Goal: Transaction & Acquisition: Purchase product/service

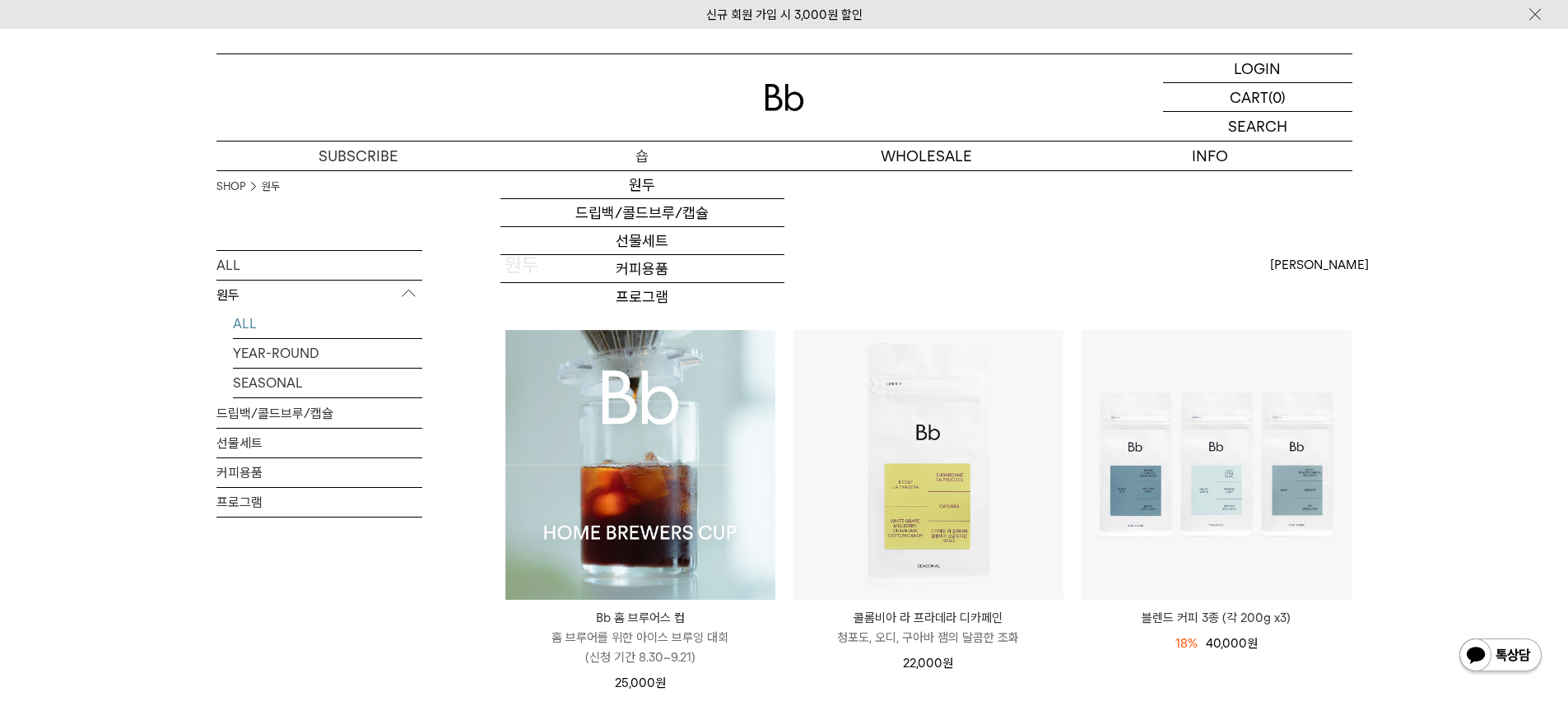
scroll to position [251, 0]
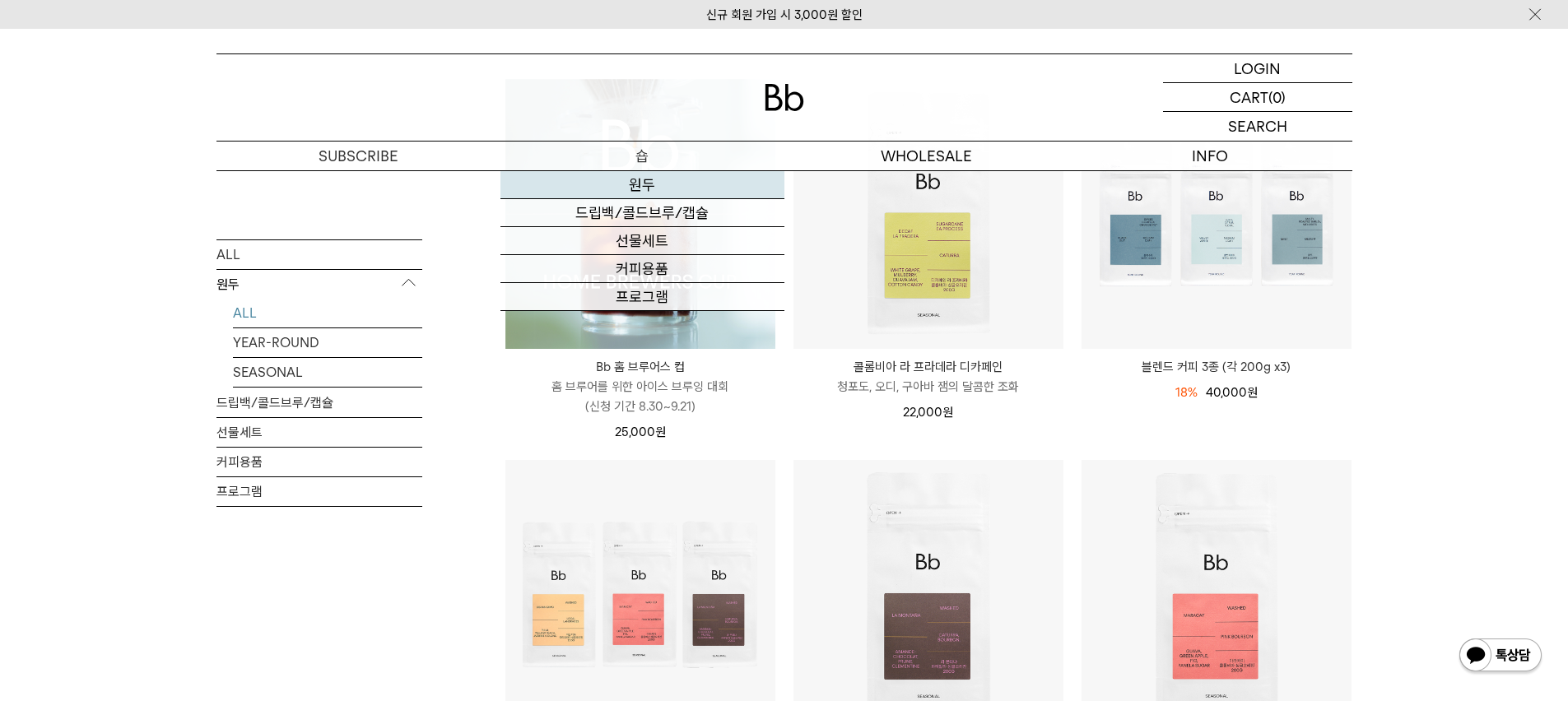
click at [640, 189] on link "원두" at bounding box center [642, 185] width 284 height 28
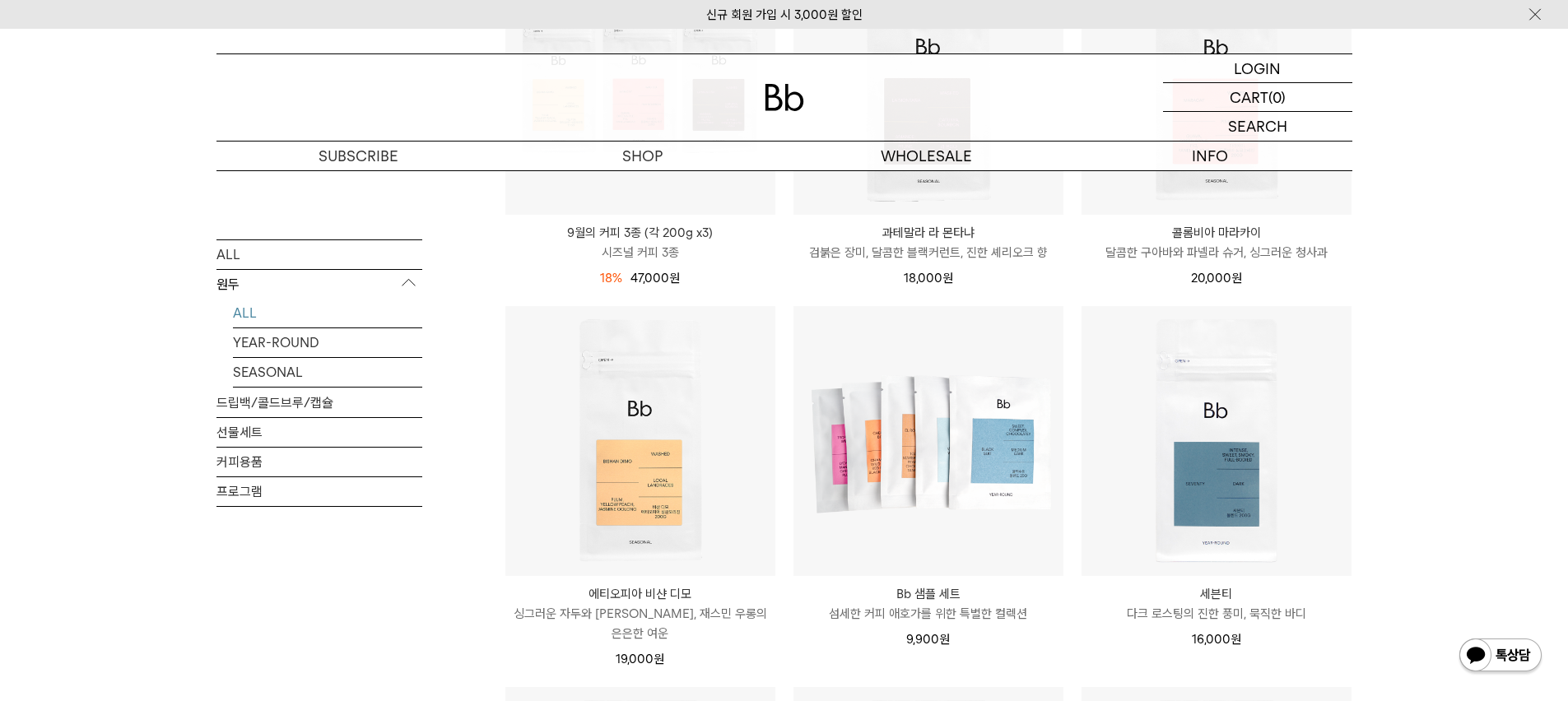
click at [1477, 287] on div "SHOP 원두 ALL 원두 ALL YEAR-ROUND SEASONAL 드립백/콜드브루/캡슐 선물세트 커피용품 프로그램 원두 최신순" at bounding box center [784, 489] width 1568 height 2170
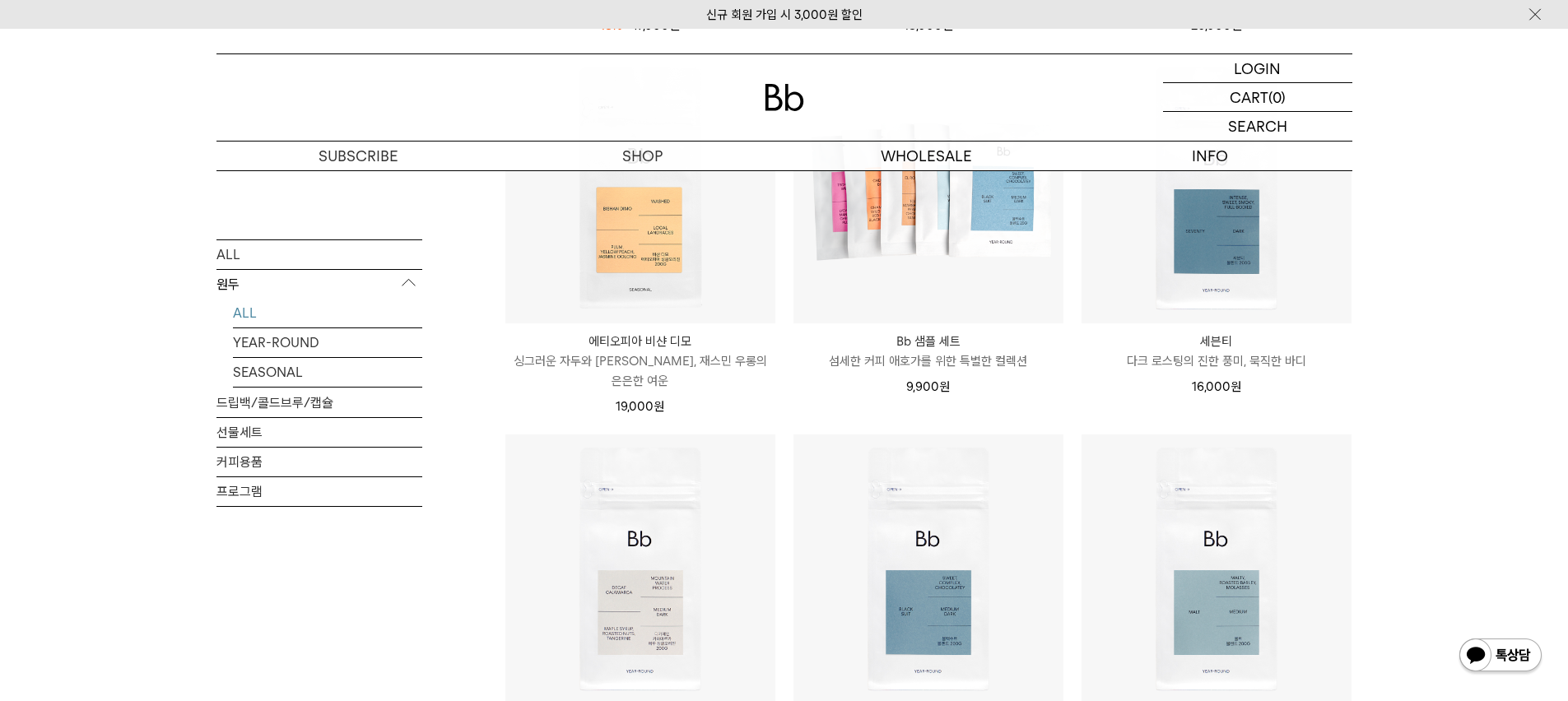
scroll to position [1475, 0]
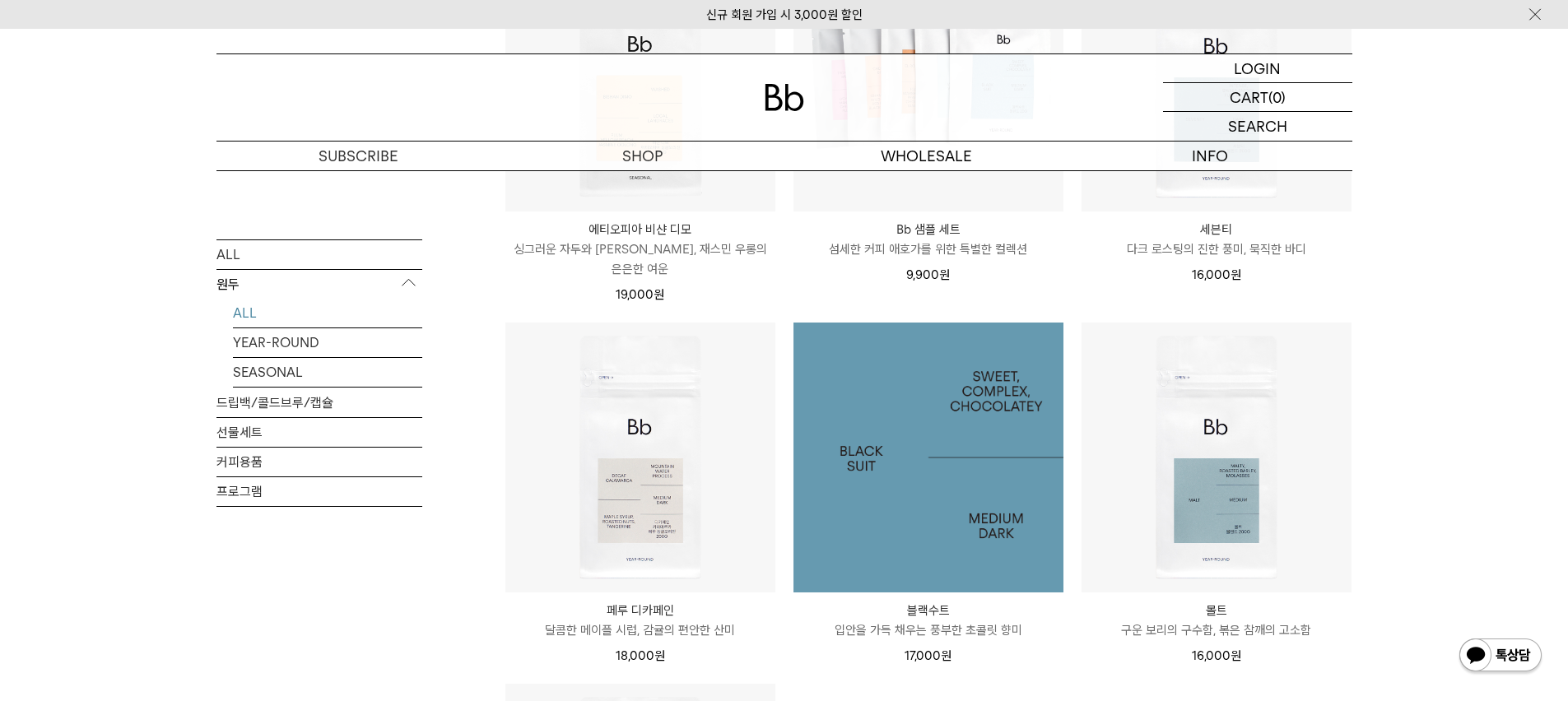
scroll to position [1384, 0]
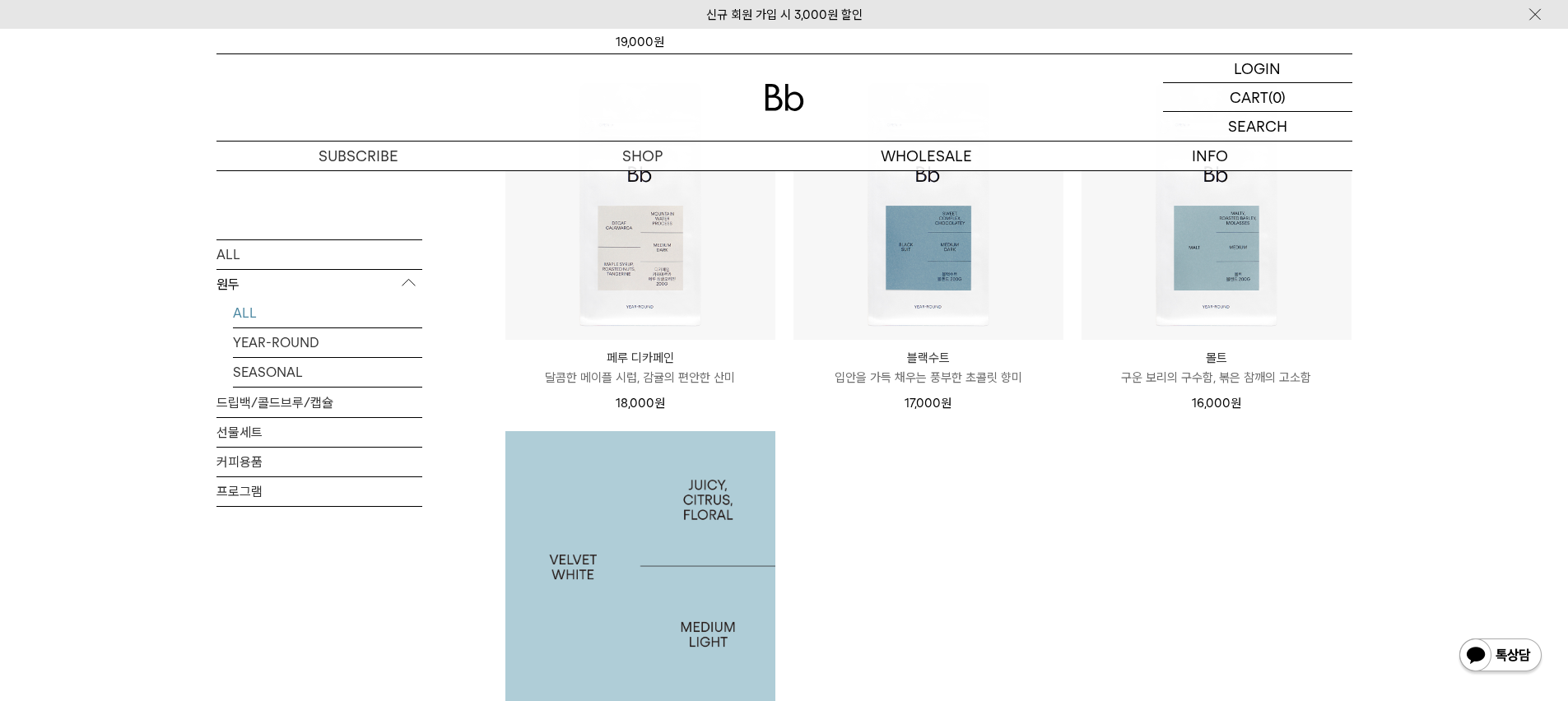
click at [592, 542] on img at bounding box center [641, 566] width 270 height 270
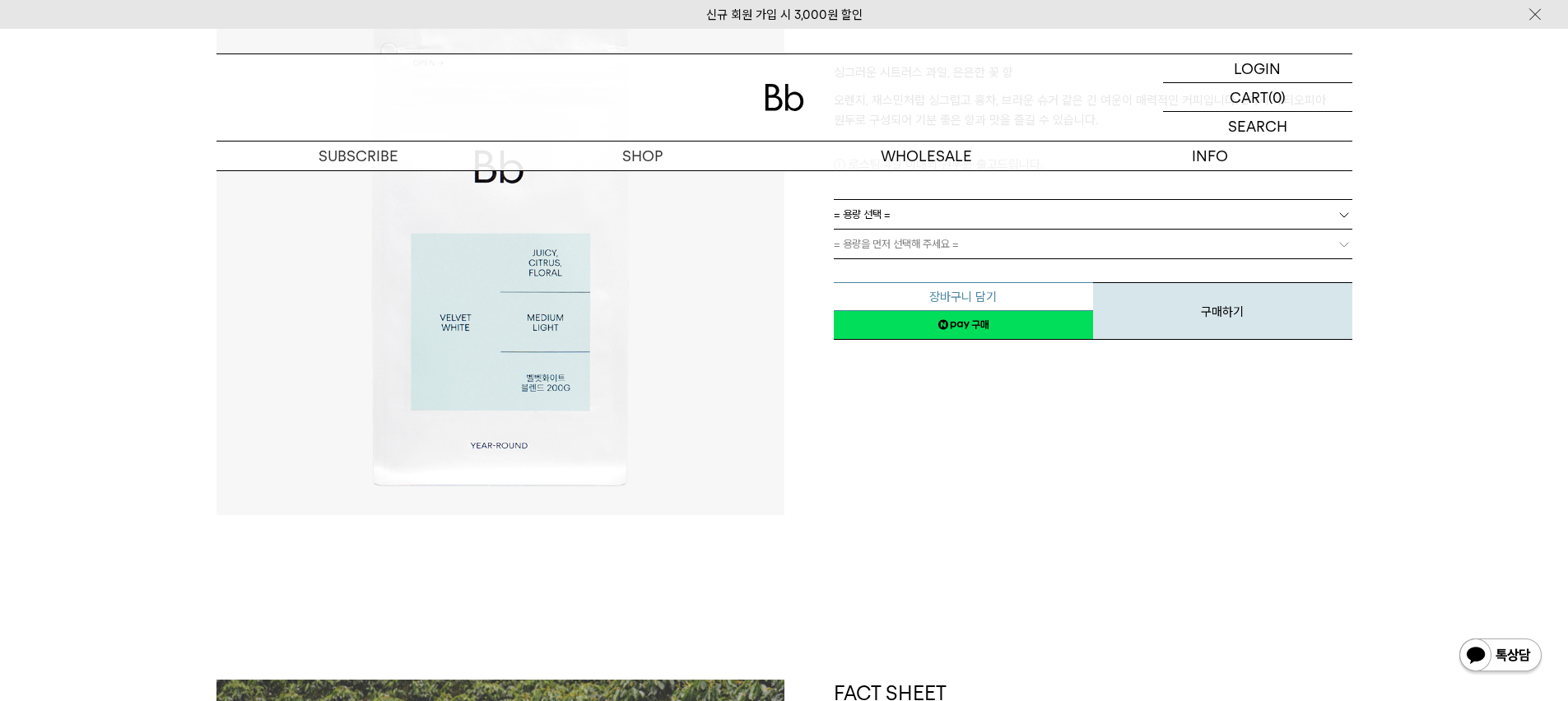
scroll to position [72, 0]
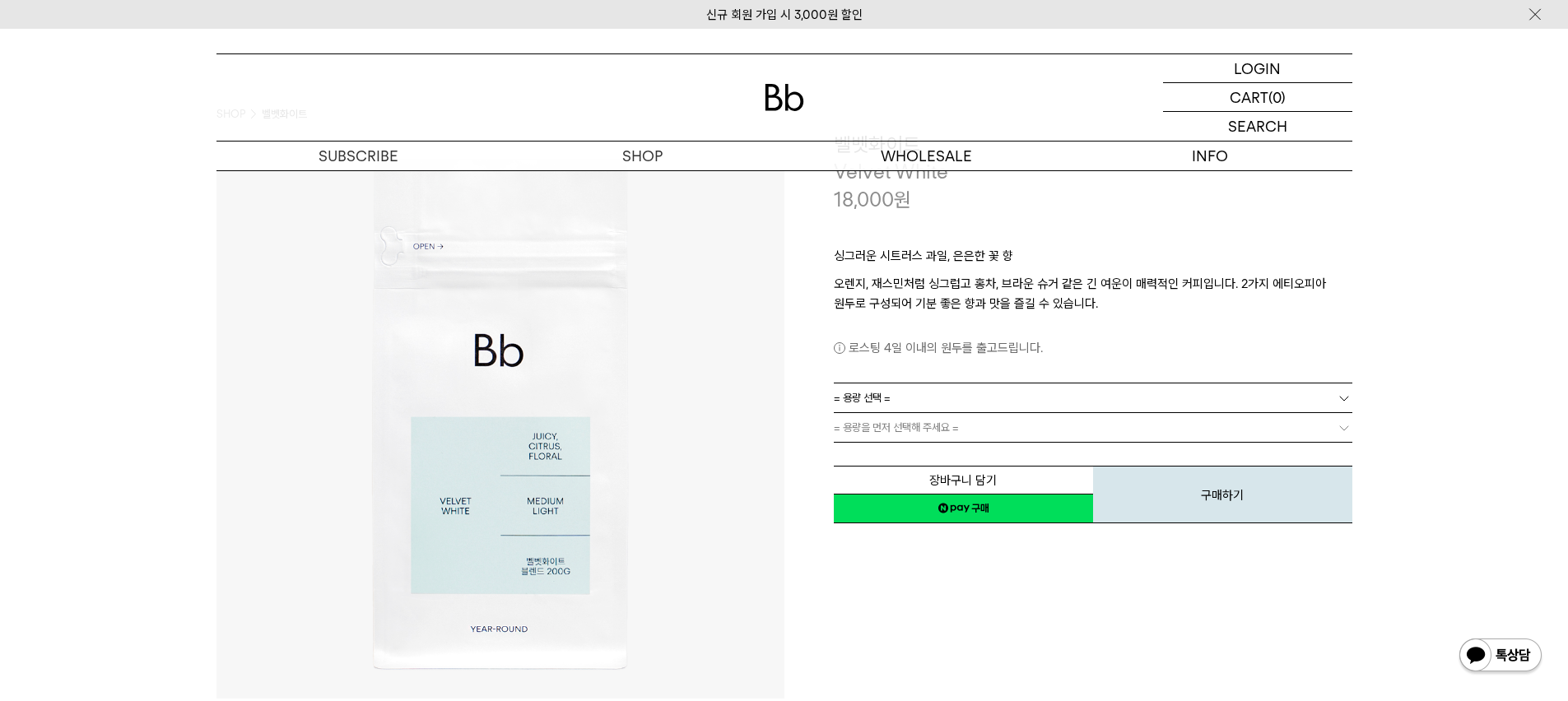
click at [931, 382] on div "싱그러운 시트러스 과일, 은은한 꽃 향 오렌지, 재스민처럼 싱그럽고 홍차, 브라운 슈거 같은 긴 여운이 매력적인 커피입니다. 2가지 에티오피아…" at bounding box center [1093, 298] width 518 height 170
click at [927, 391] on link "= 용량 선택 =" at bounding box center [1093, 397] width 518 height 29
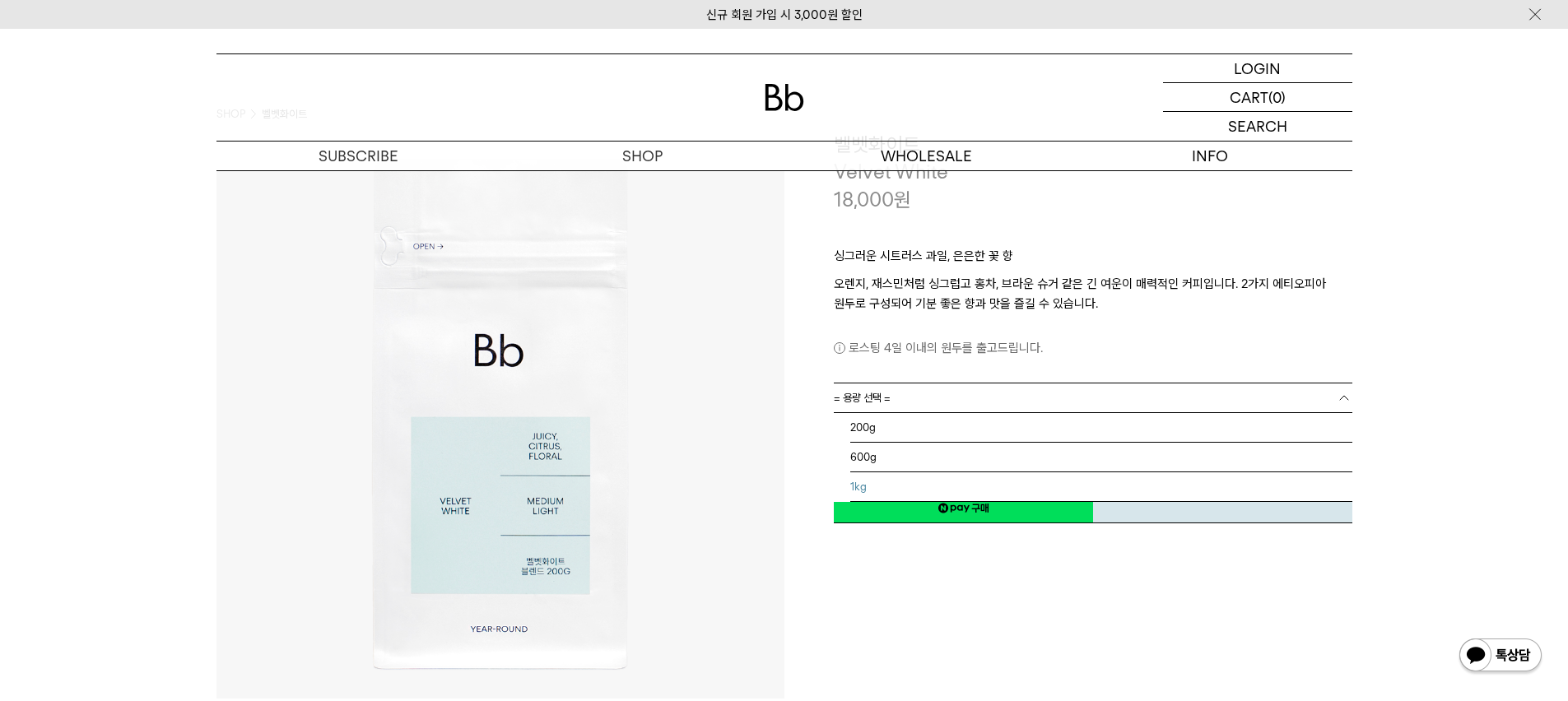
click at [872, 482] on li "1kg" at bounding box center [1101, 488] width 502 height 30
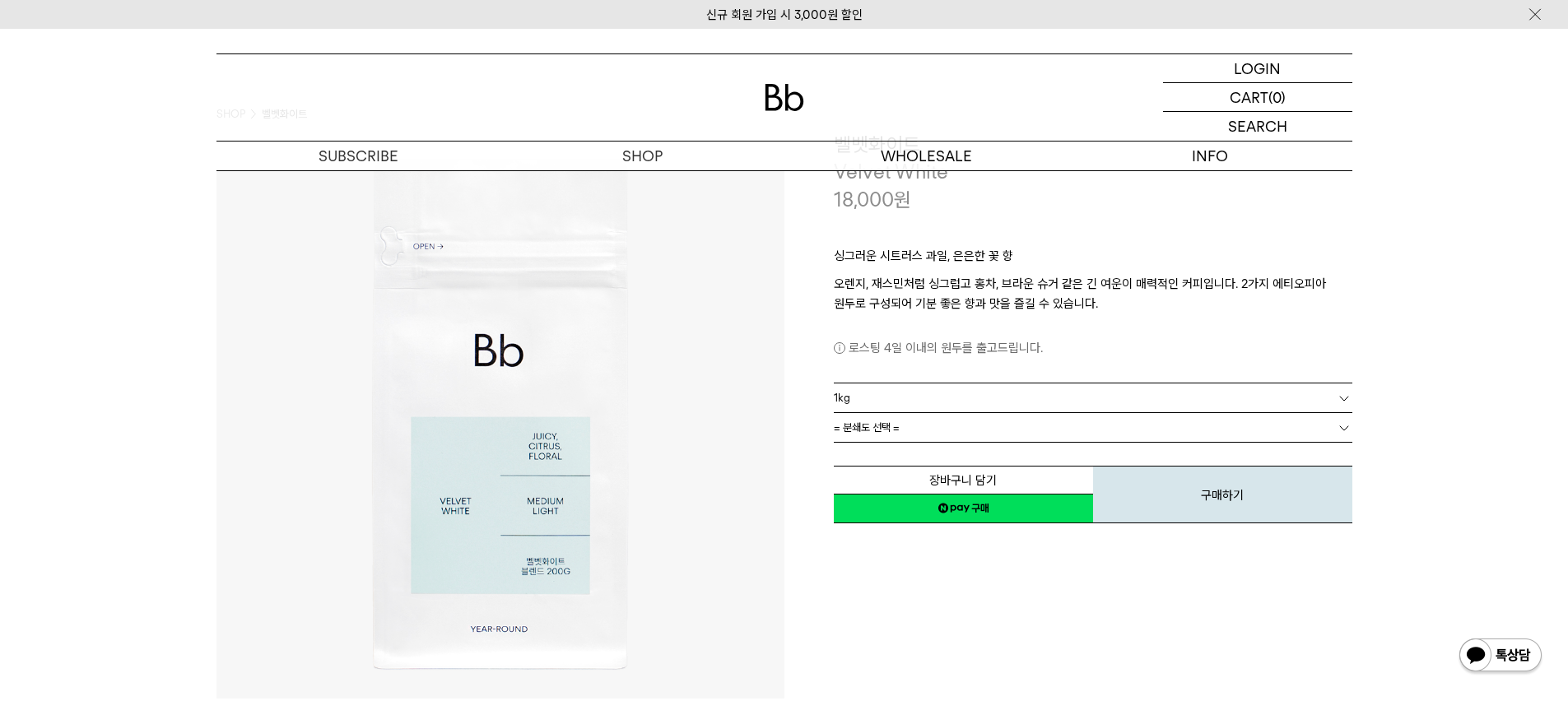
click at [983, 431] on link "= 분쇄도 선택 =" at bounding box center [1093, 427] width 518 height 29
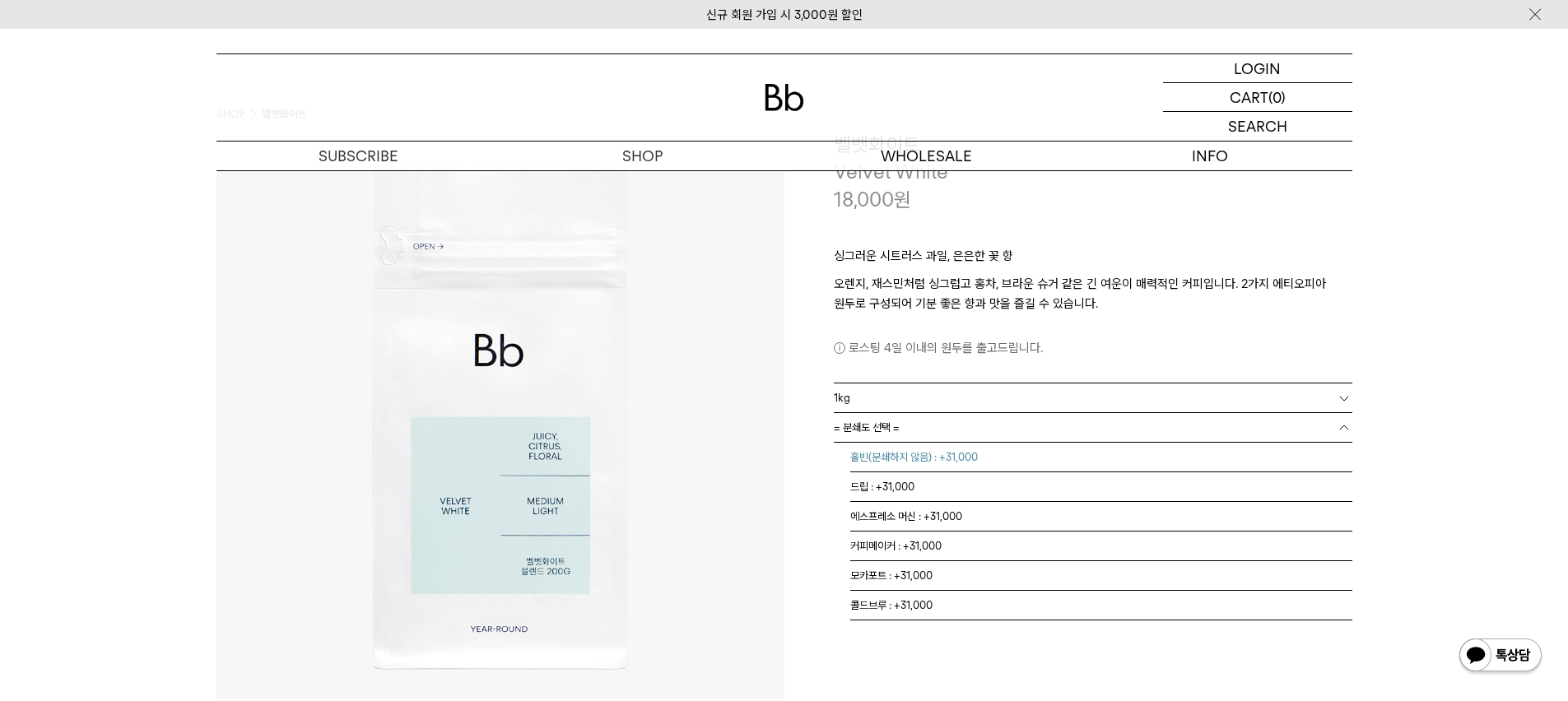
click at [918, 463] on li "홀빈(분쇄하지 않음) : +31,000" at bounding box center [1101, 458] width 502 height 30
